Goal: Task Accomplishment & Management: Use online tool/utility

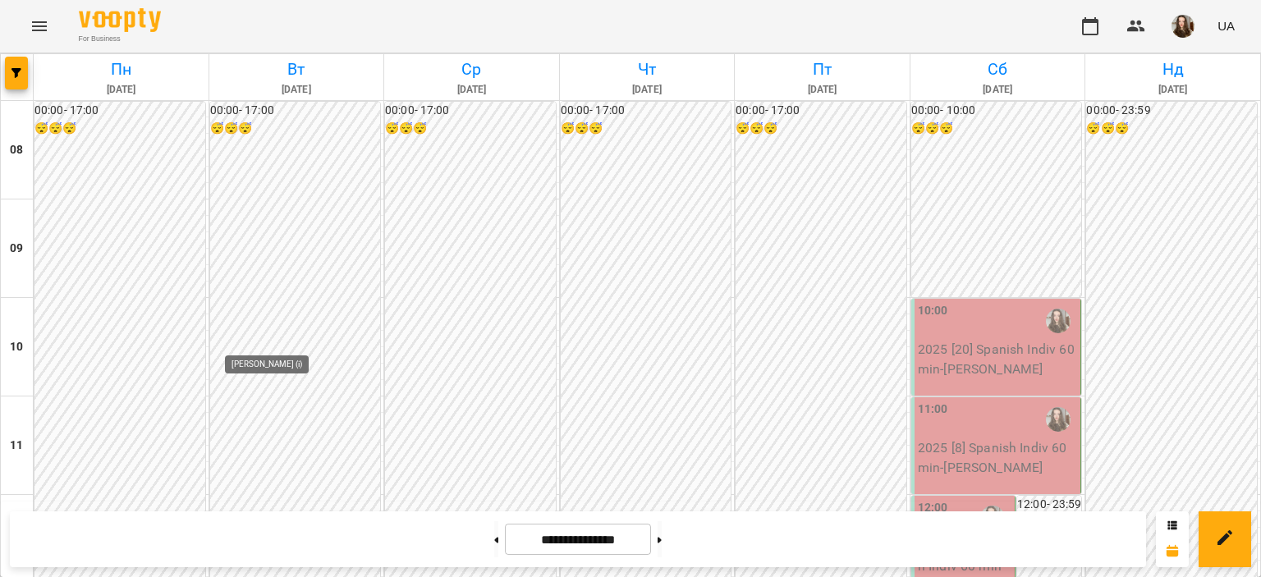
scroll to position [777, 0]
click at [494, 542] on button at bounding box center [496, 539] width 4 height 36
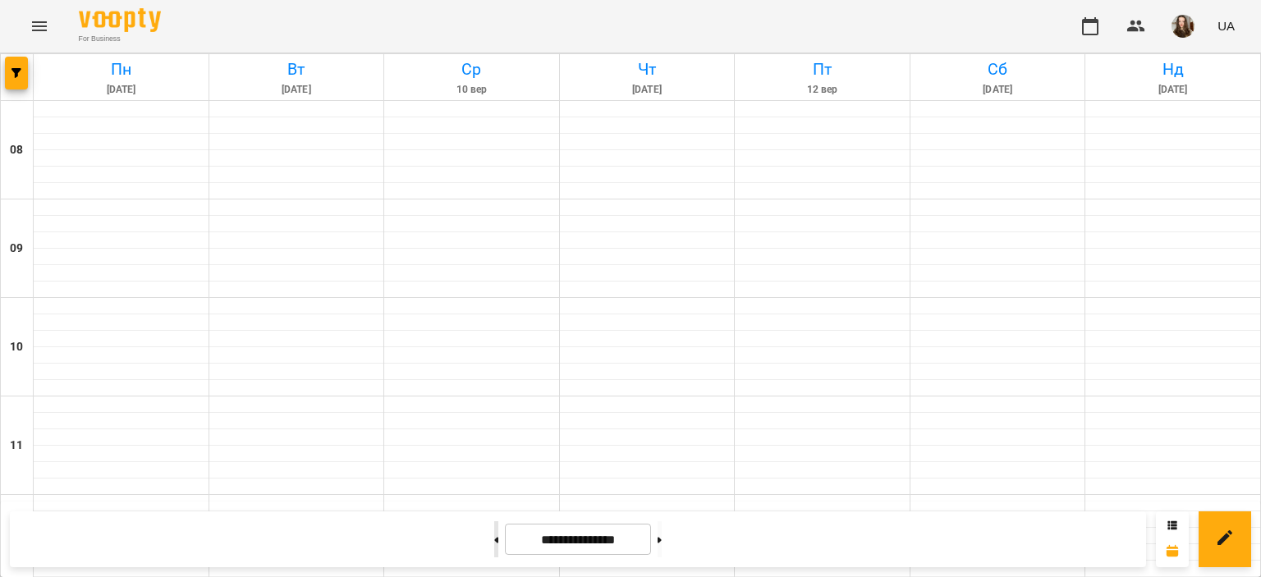
click at [494, 542] on button at bounding box center [496, 539] width 4 height 36
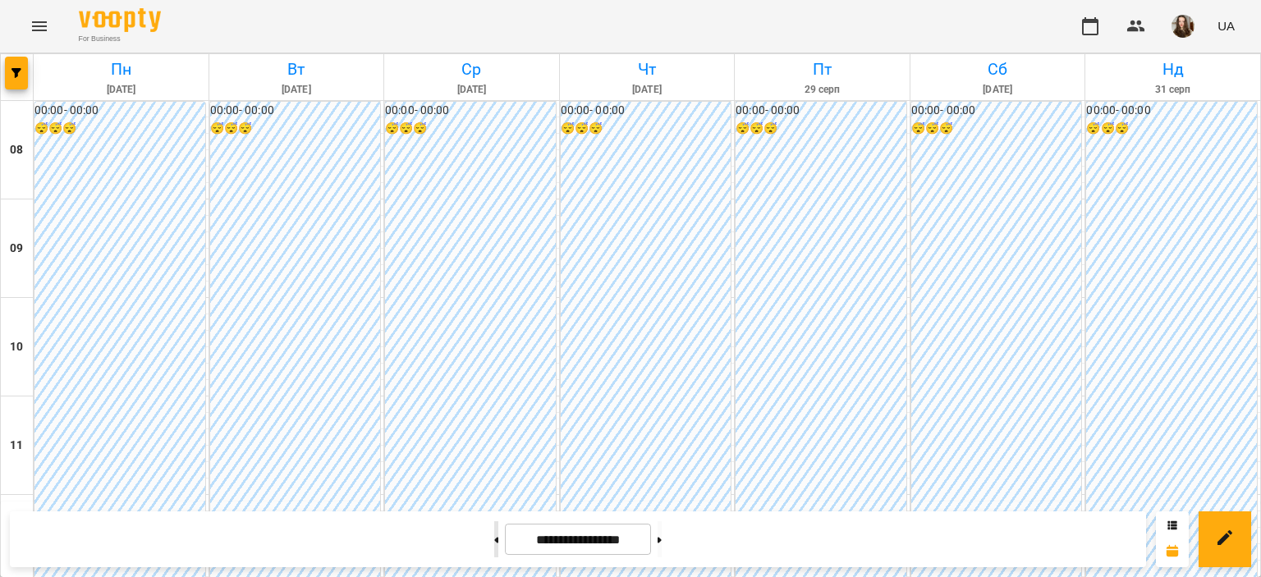
click at [494, 542] on button at bounding box center [496, 539] width 4 height 36
type input "**********"
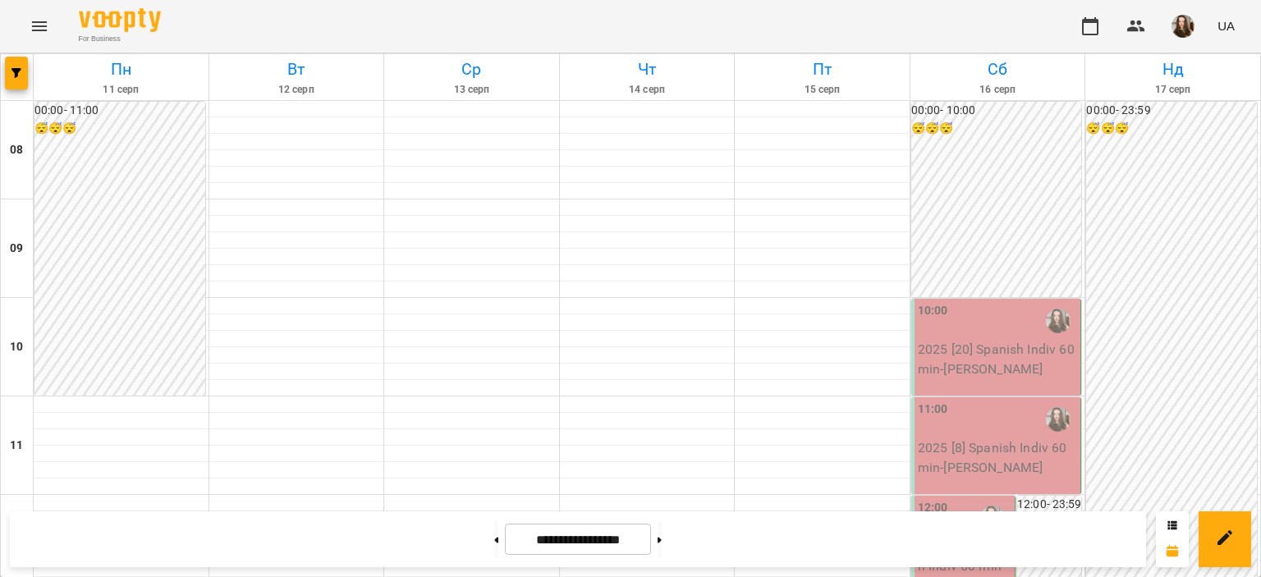
scroll to position [890, 0]
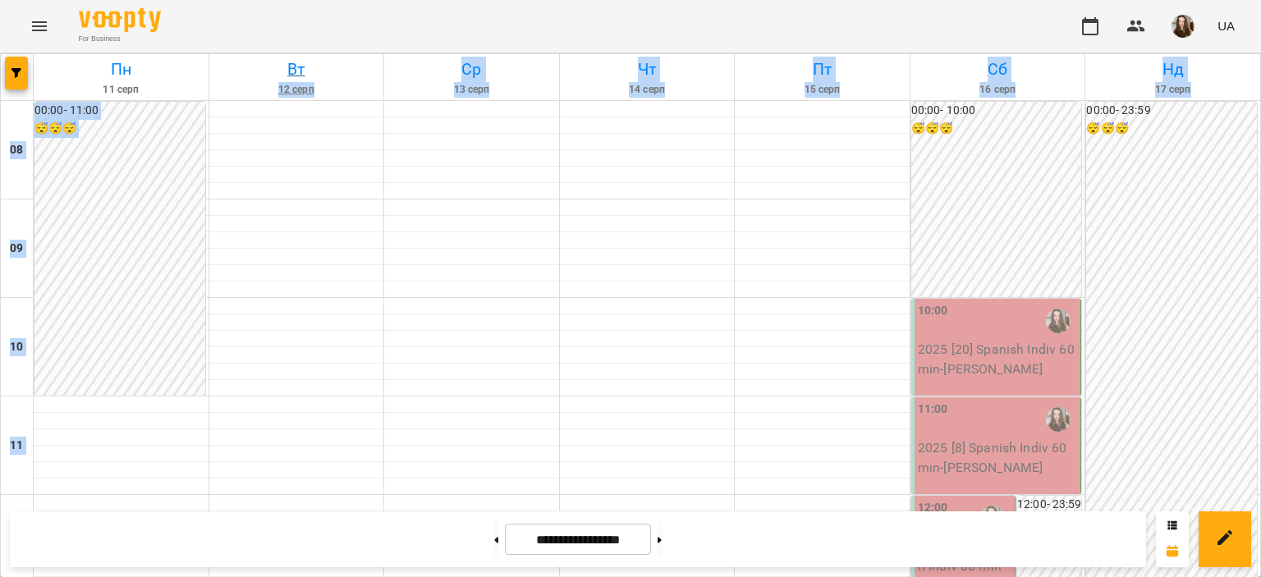
drag, startPoint x: 652, startPoint y: 312, endPoint x: 363, endPoint y: 67, distance: 378.6
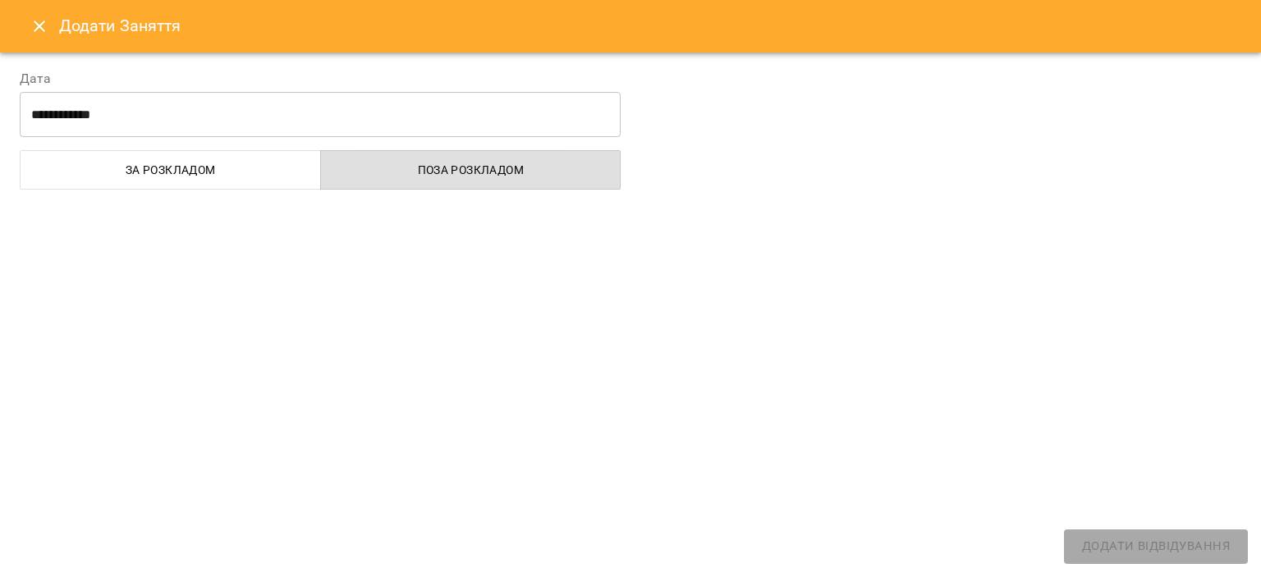
select select "**********"
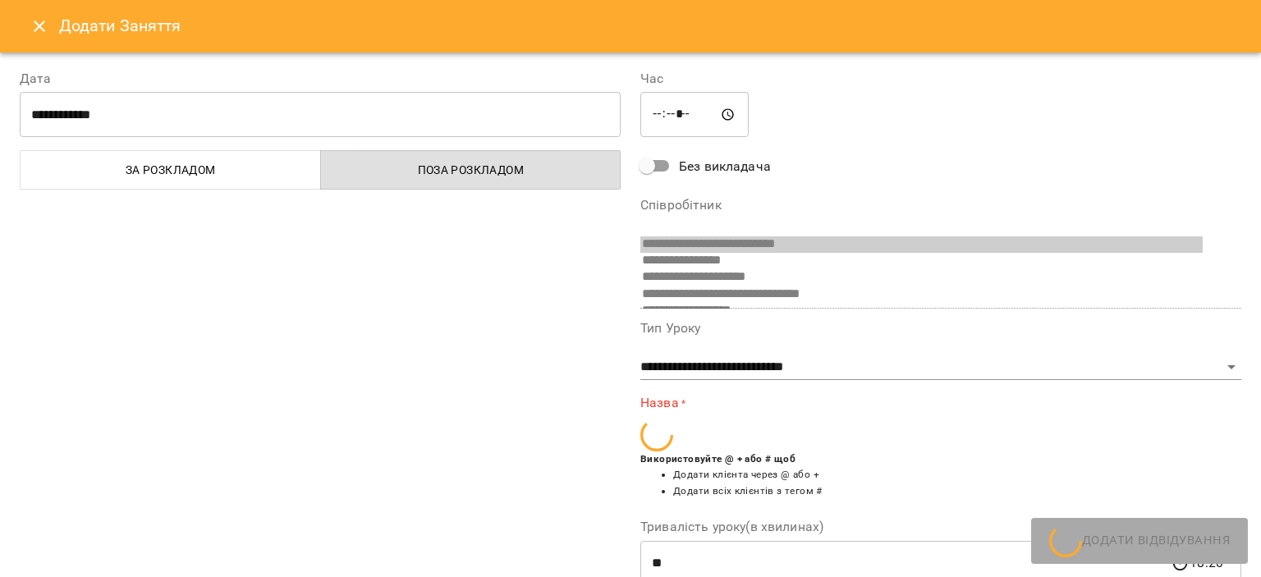
scroll to position [259, 0]
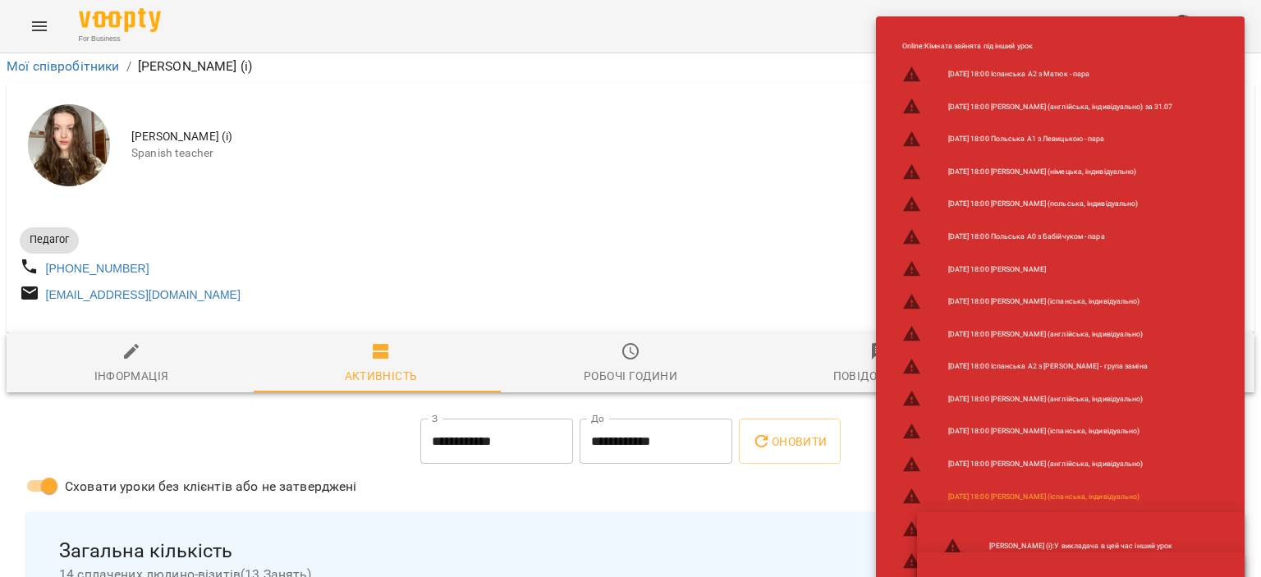
scroll to position [229, 3]
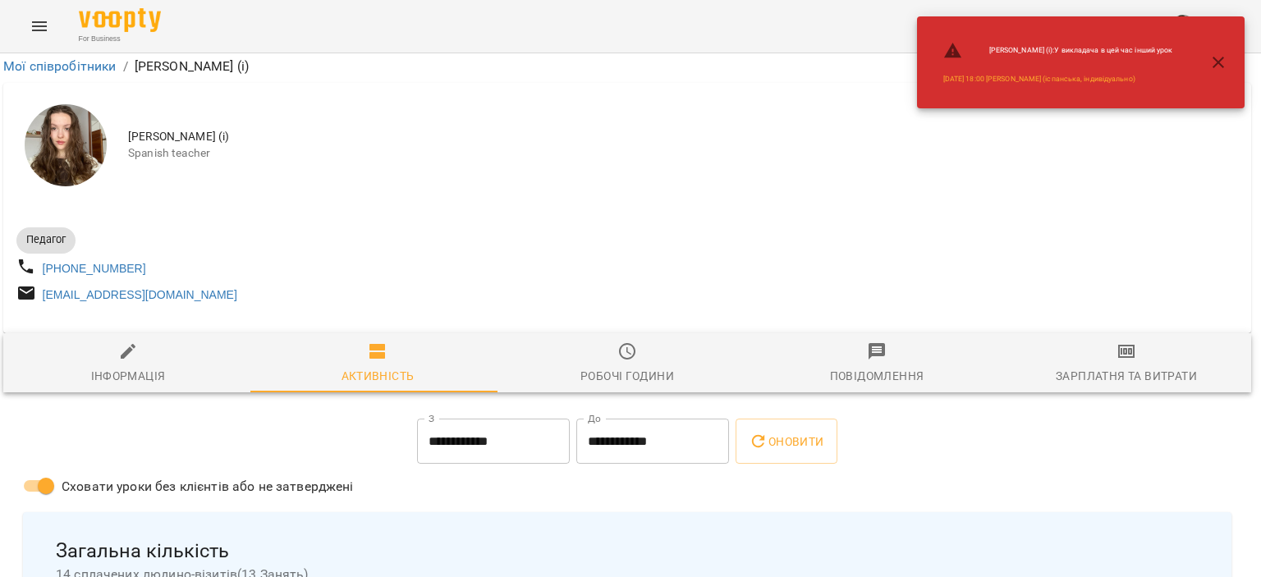
click at [1221, 72] on button "button" at bounding box center [1217, 62] width 39 height 39
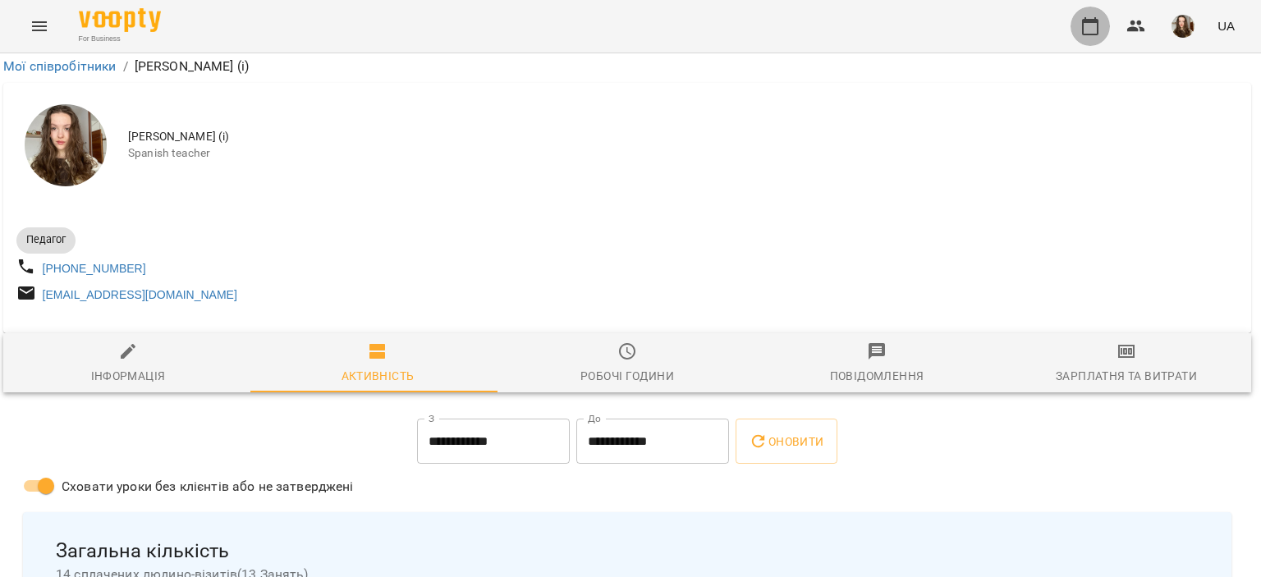
click at [1087, 24] on icon "button" at bounding box center [1090, 26] width 20 height 20
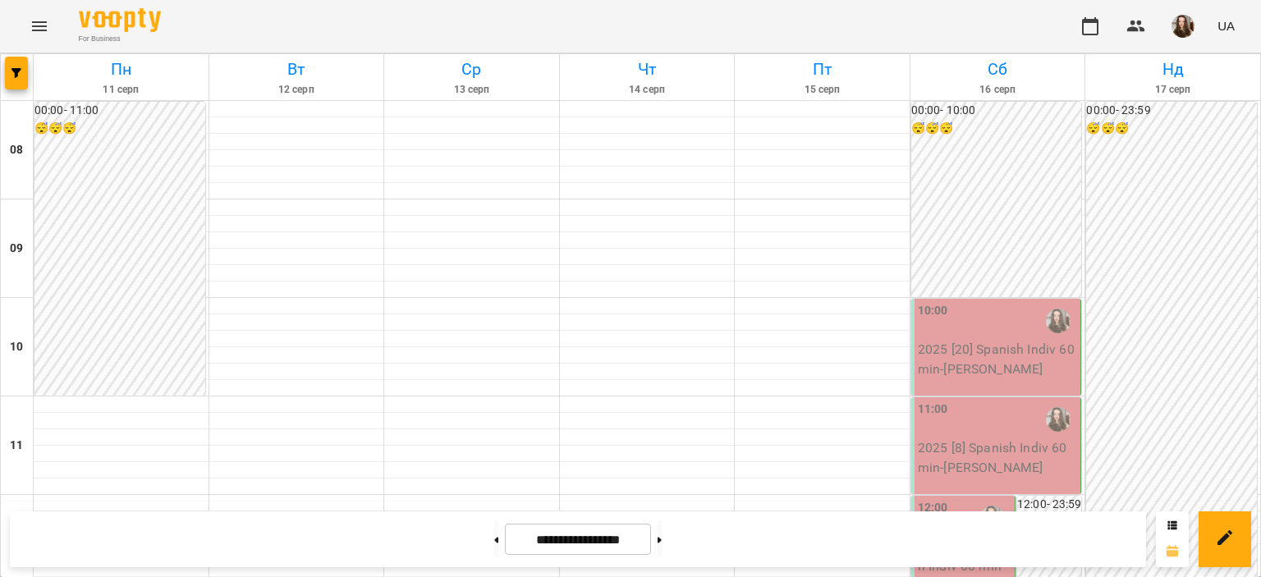
click at [1171, 545] on icon at bounding box center [1172, 550] width 13 height 13
click at [1172, 525] on icon at bounding box center [1172, 524] width 9 height 8
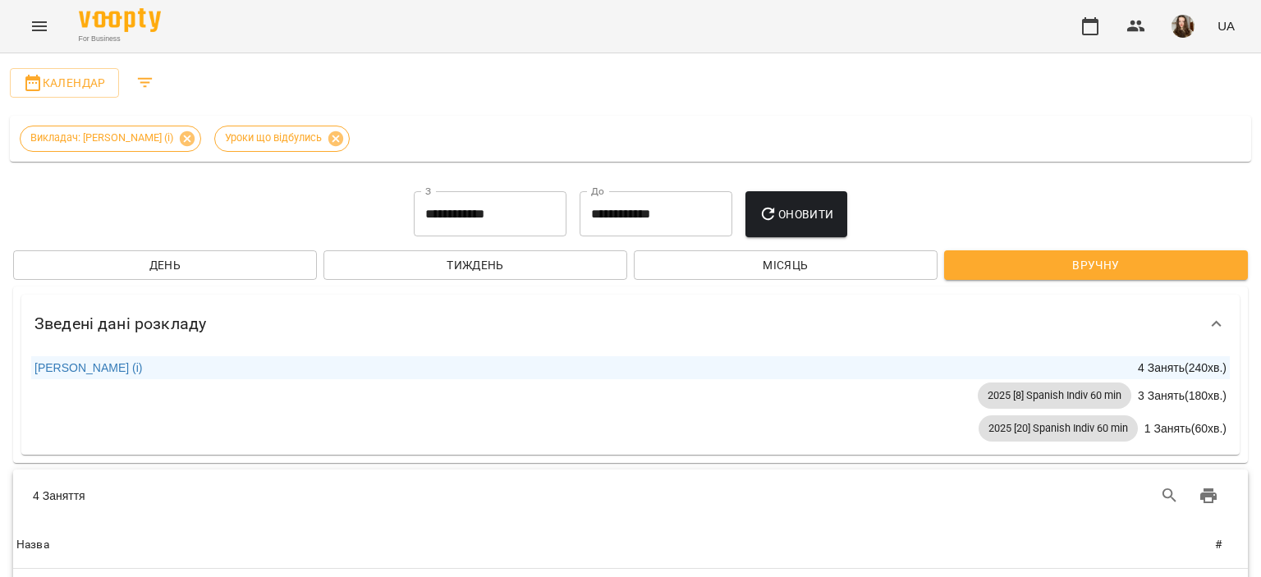
scroll to position [23, 0]
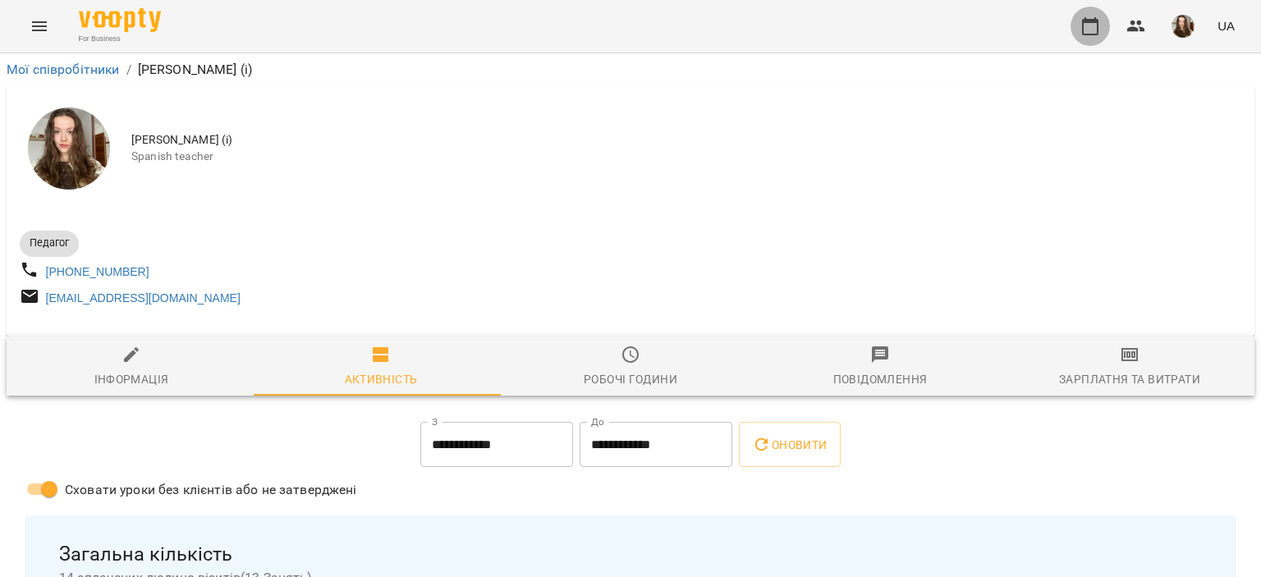
click at [1080, 12] on button "button" at bounding box center [1089, 26] width 39 height 39
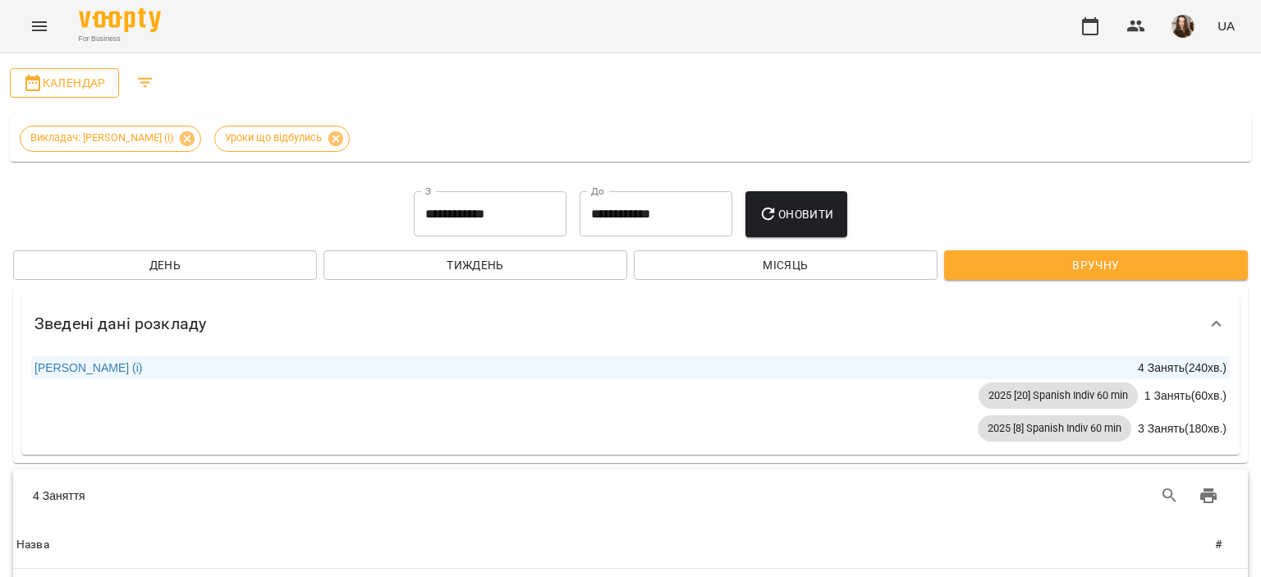
click at [91, 85] on span "Календар" at bounding box center [64, 83] width 83 height 20
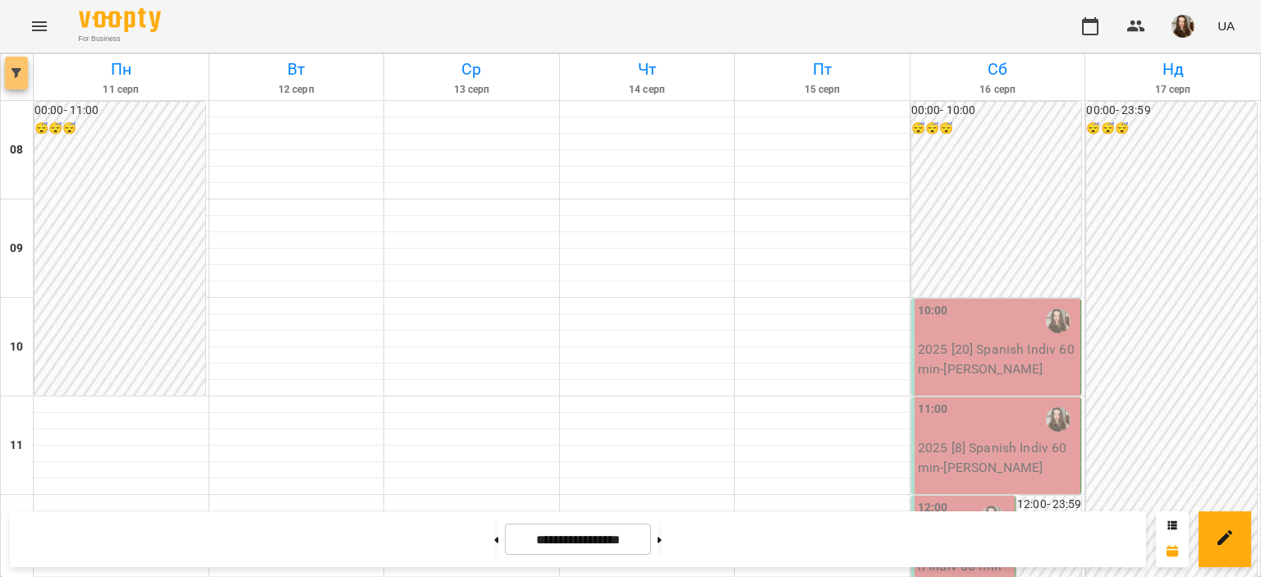
click at [25, 75] on span "button" at bounding box center [16, 73] width 23 height 10
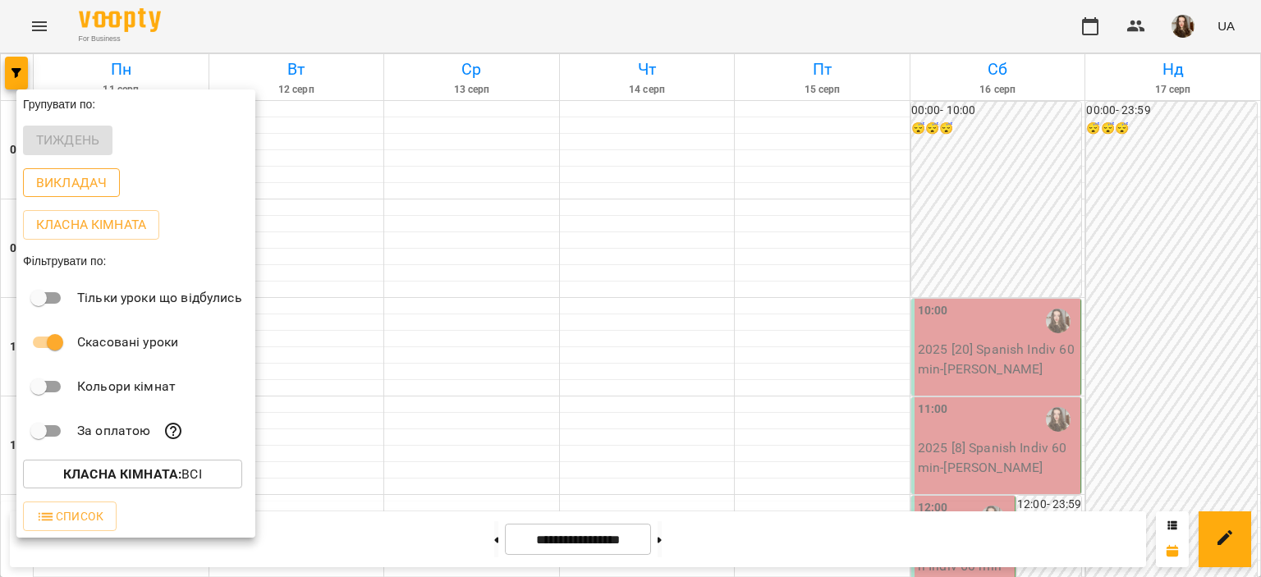
click at [92, 190] on p "Викладач" at bounding box center [71, 183] width 71 height 20
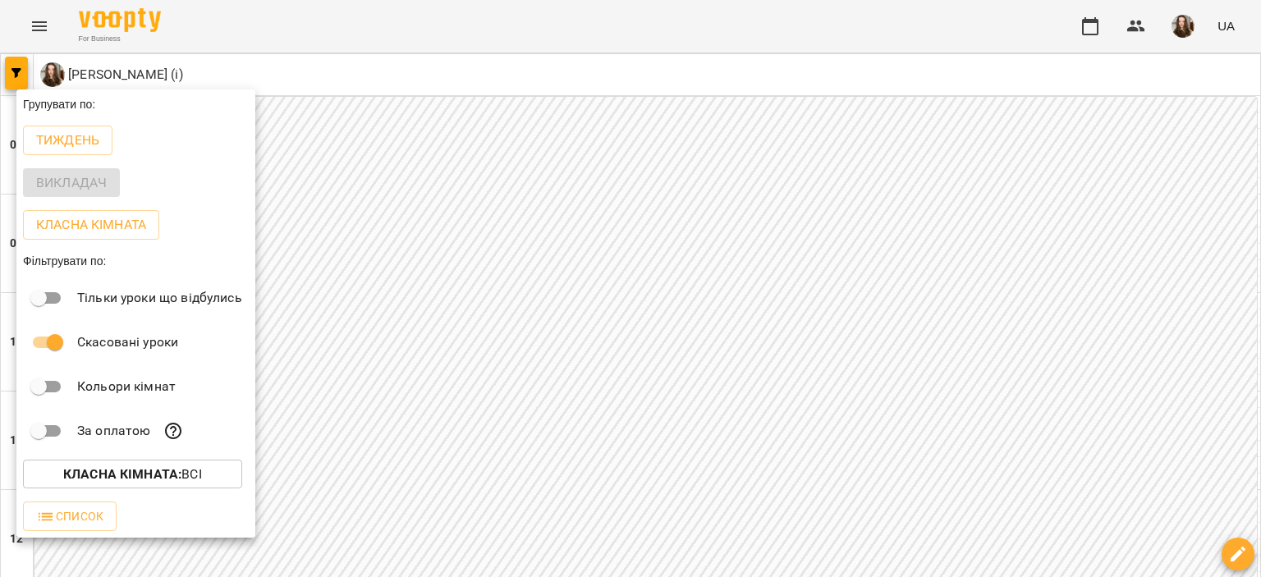
click at [571, 66] on div at bounding box center [630, 288] width 1261 height 577
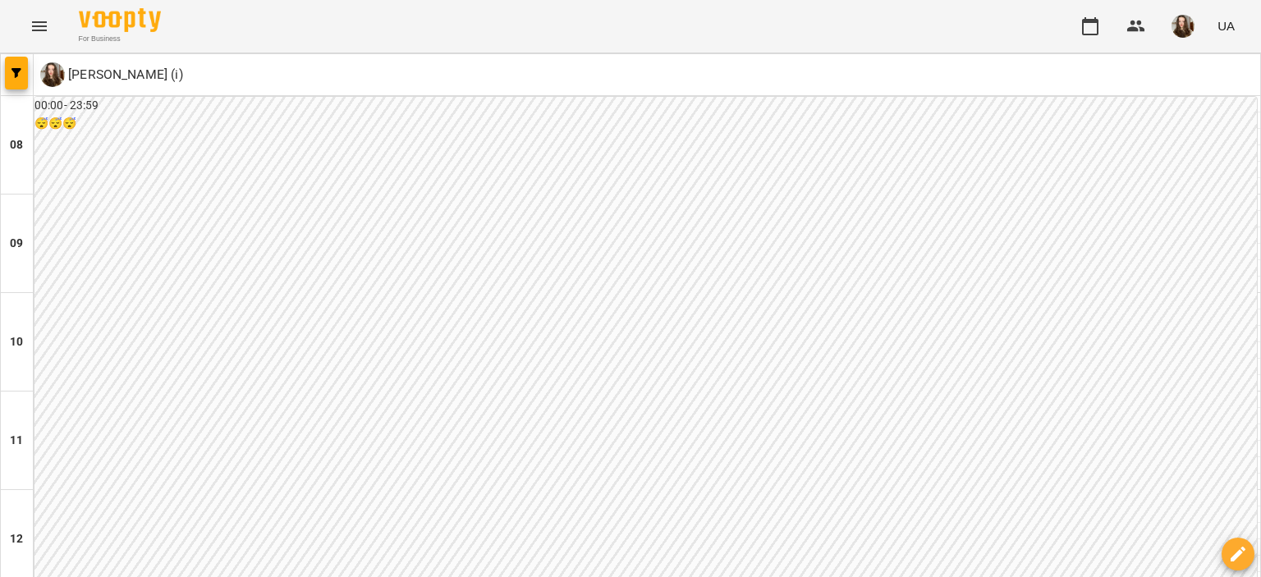
scroll to position [640, 0]
type input "**********"
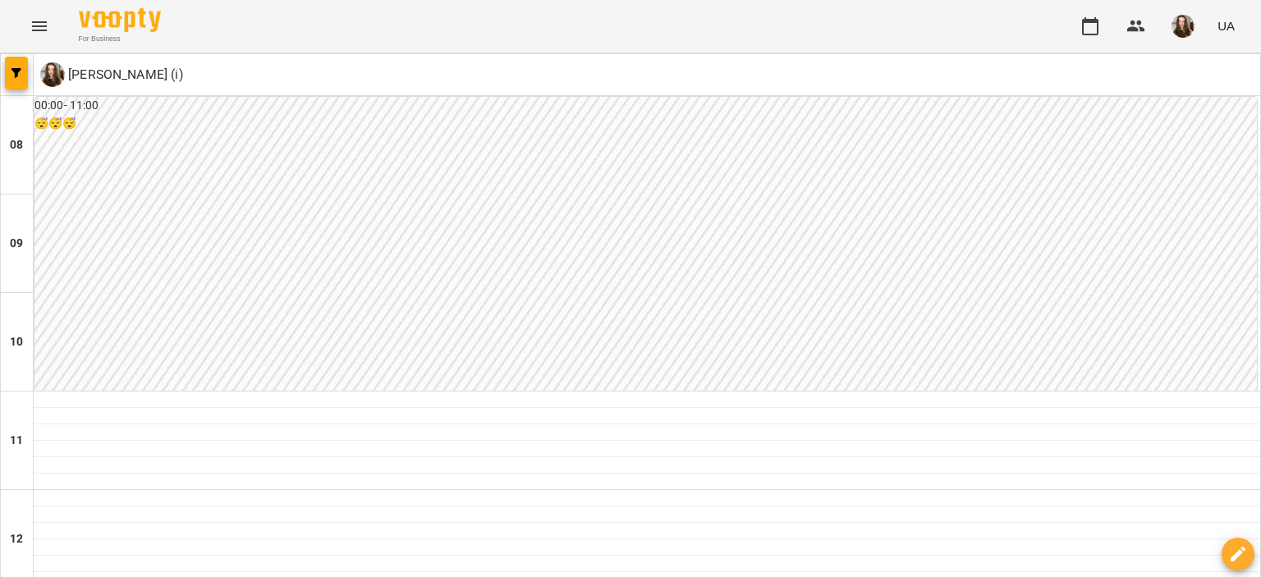
scroll to position [896, 0]
click at [7, 74] on span "button" at bounding box center [16, 73] width 23 height 10
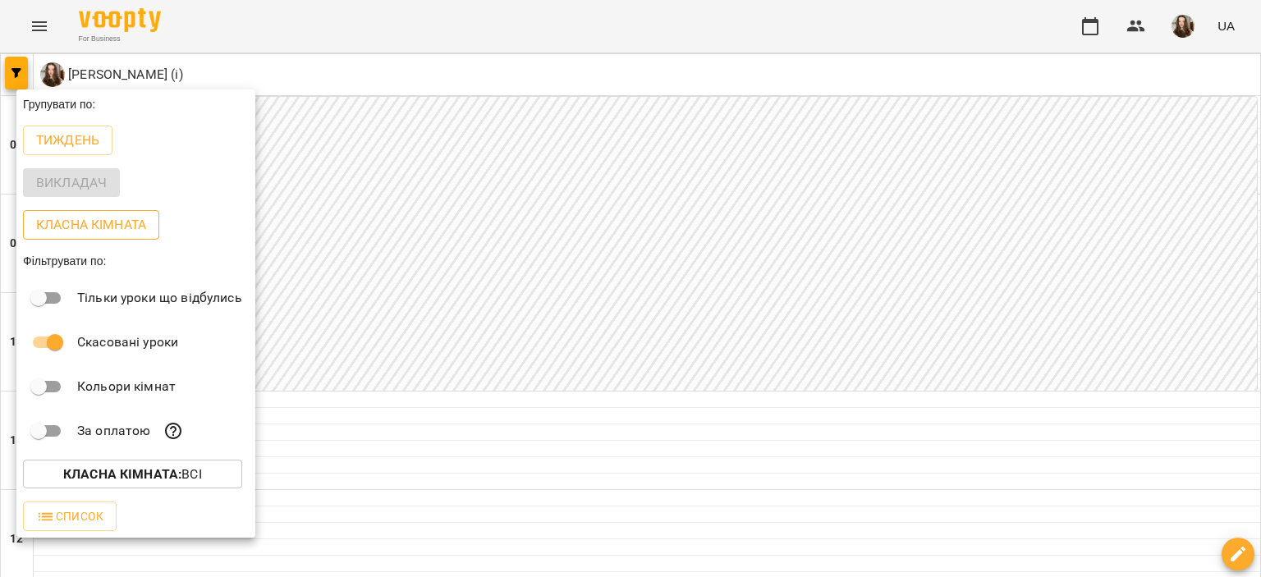
click at [92, 226] on p "Класна кімната" at bounding box center [91, 225] width 110 height 20
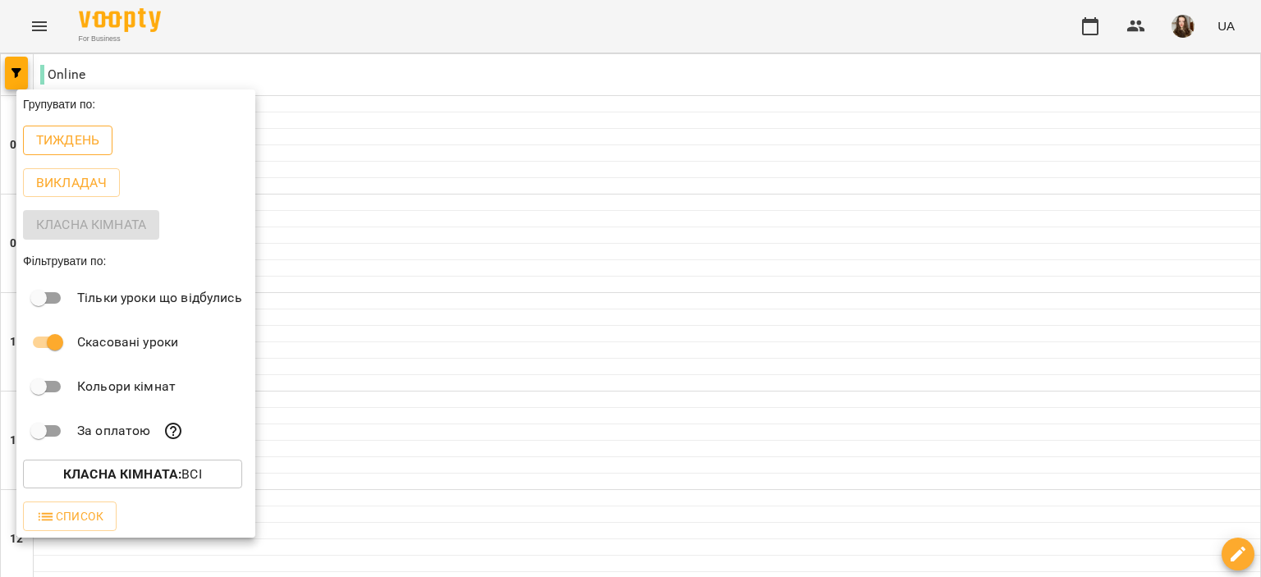
click at [71, 133] on p "Тиждень" at bounding box center [67, 141] width 63 height 20
